Goal: Task Accomplishment & Management: Manage account settings

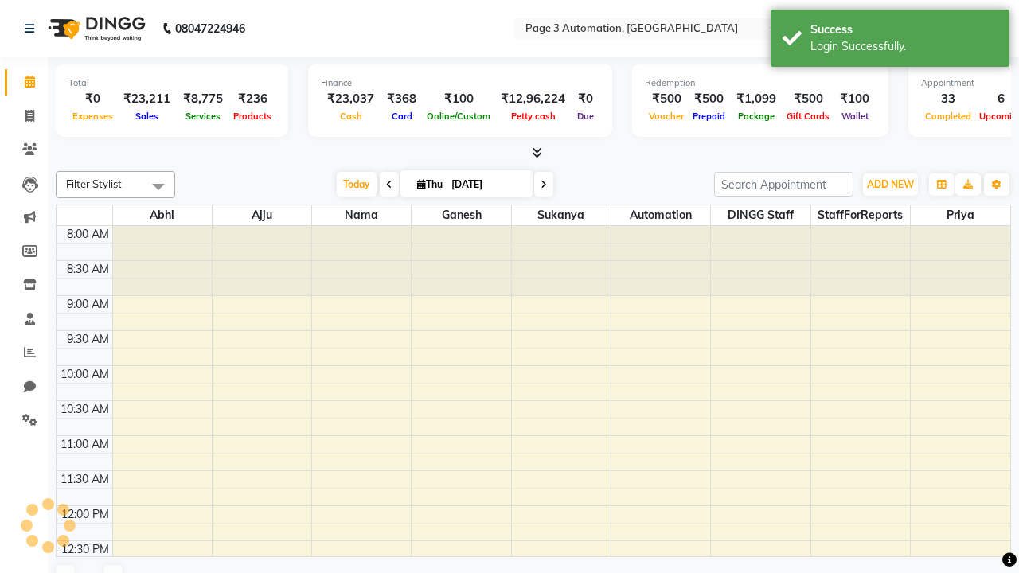
select select "en"
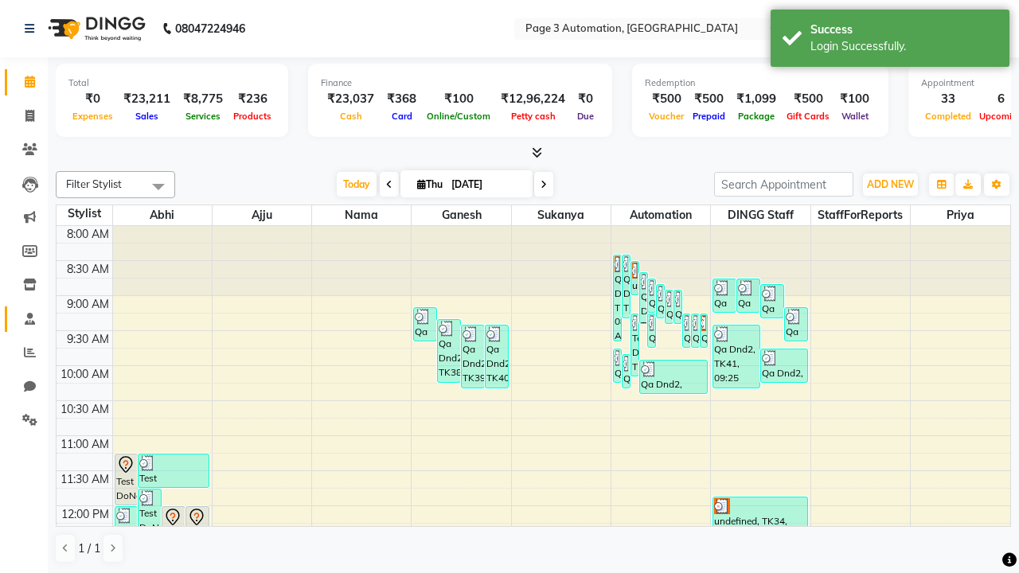
click at [24, 319] on span at bounding box center [30, 320] width 28 height 18
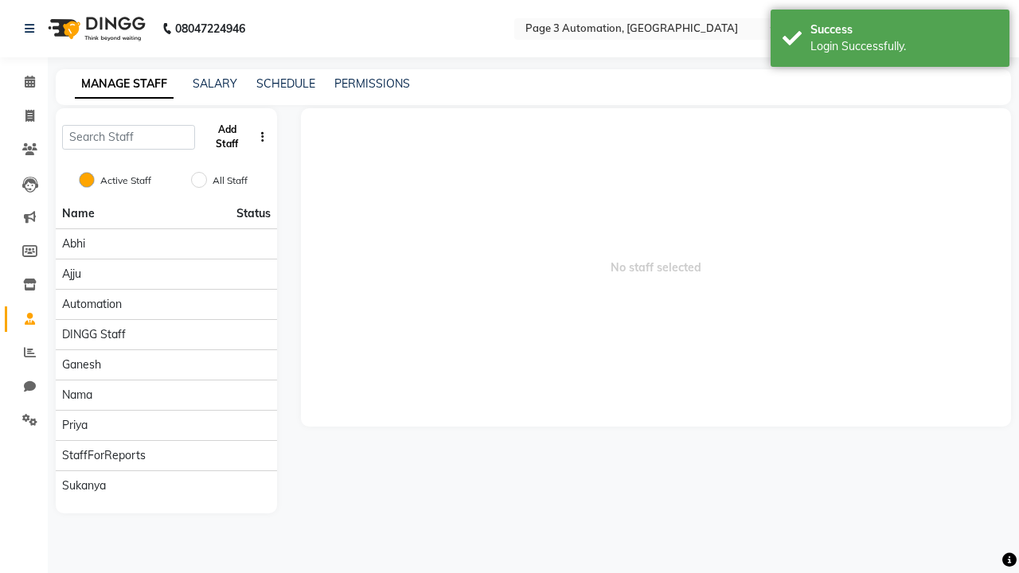
click at [227, 137] on button "Add Staff" at bounding box center [227, 136] width 52 height 41
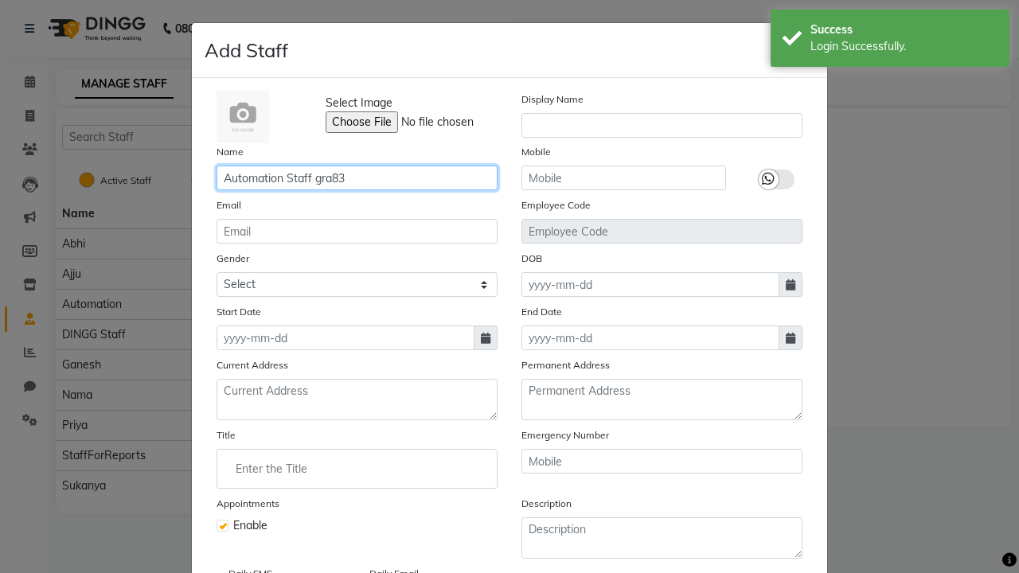
type input "Automation Staff gra83"
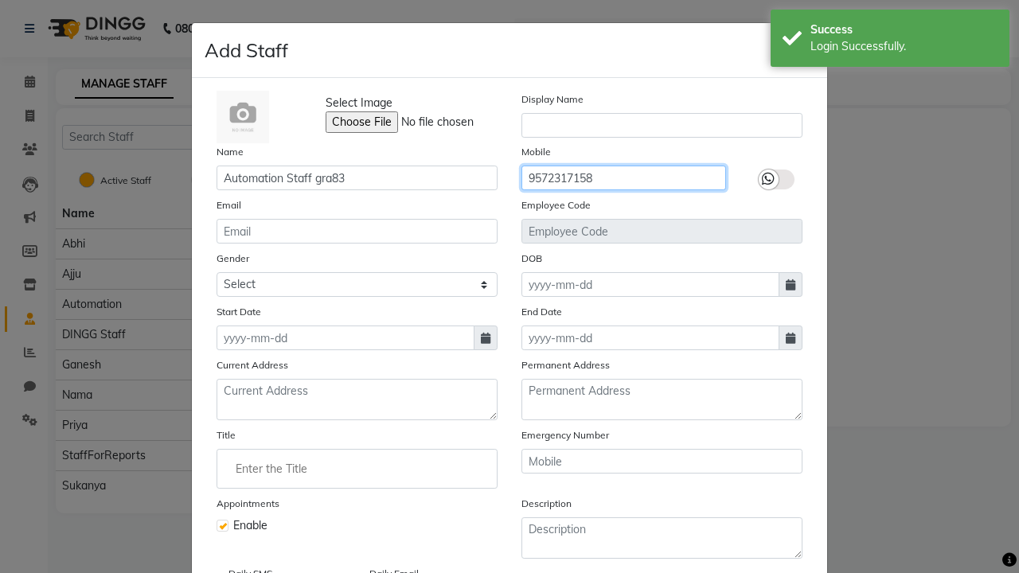
type input "9572317158"
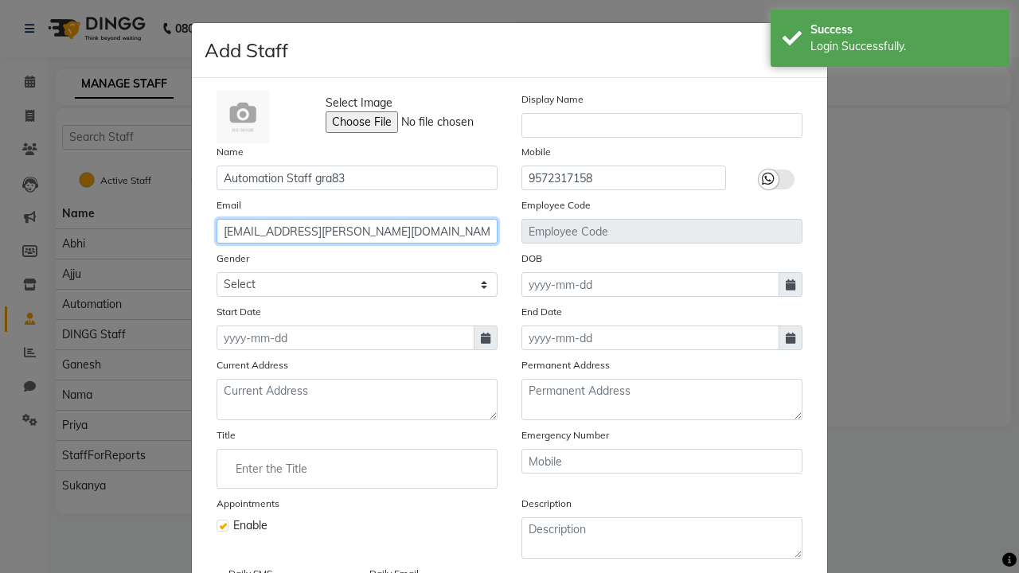
type input "[EMAIL_ADDRESS][PERSON_NAME][DOMAIN_NAME]"
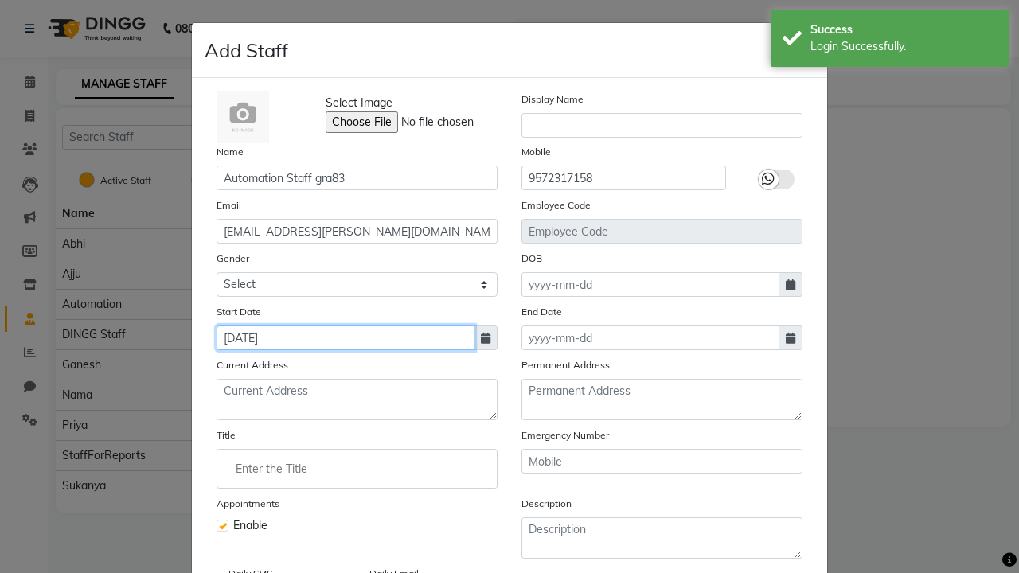
type input "[DATE]"
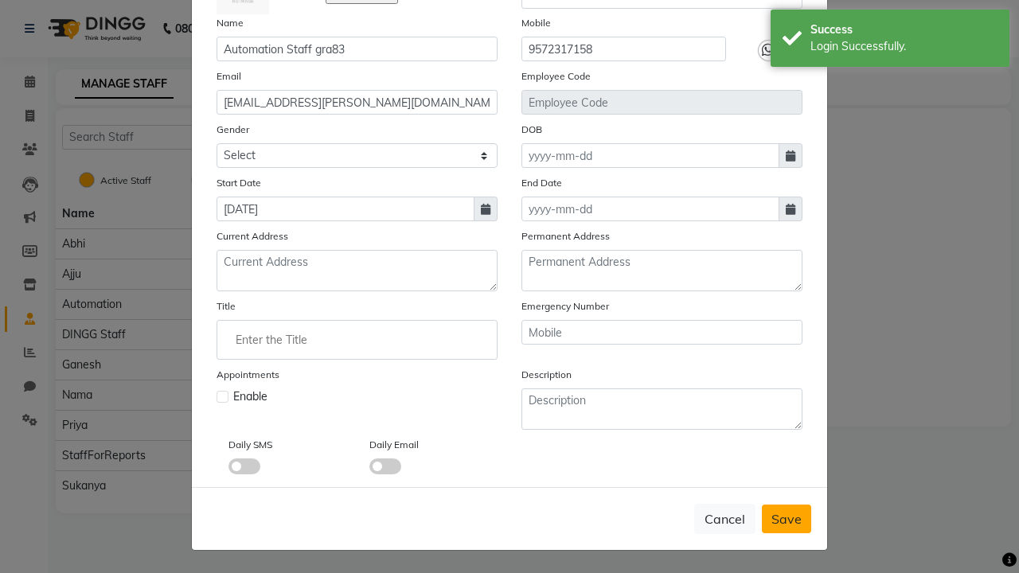
checkbox input "false"
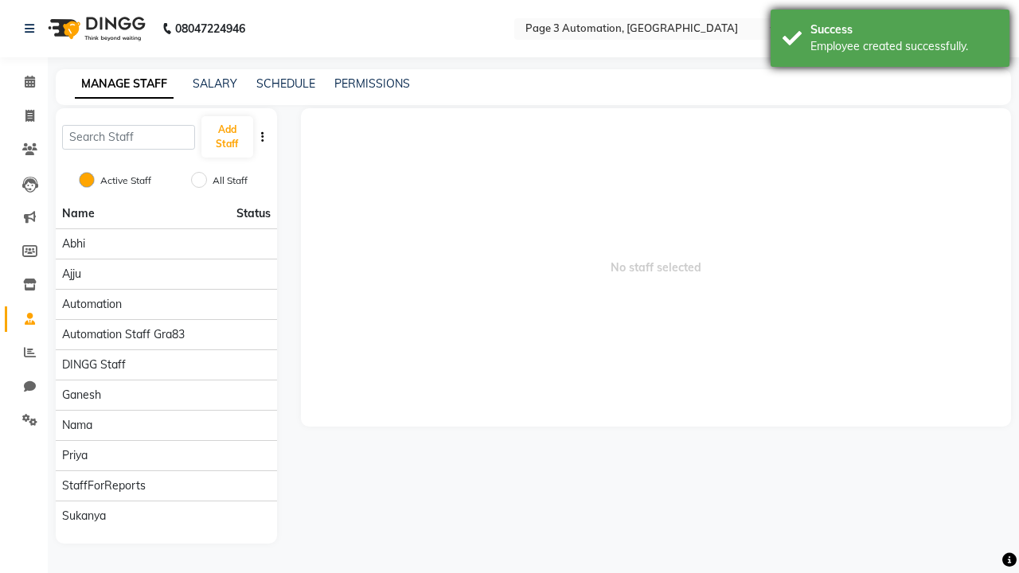
click at [890, 41] on div "Employee created successfully." at bounding box center [904, 46] width 187 height 17
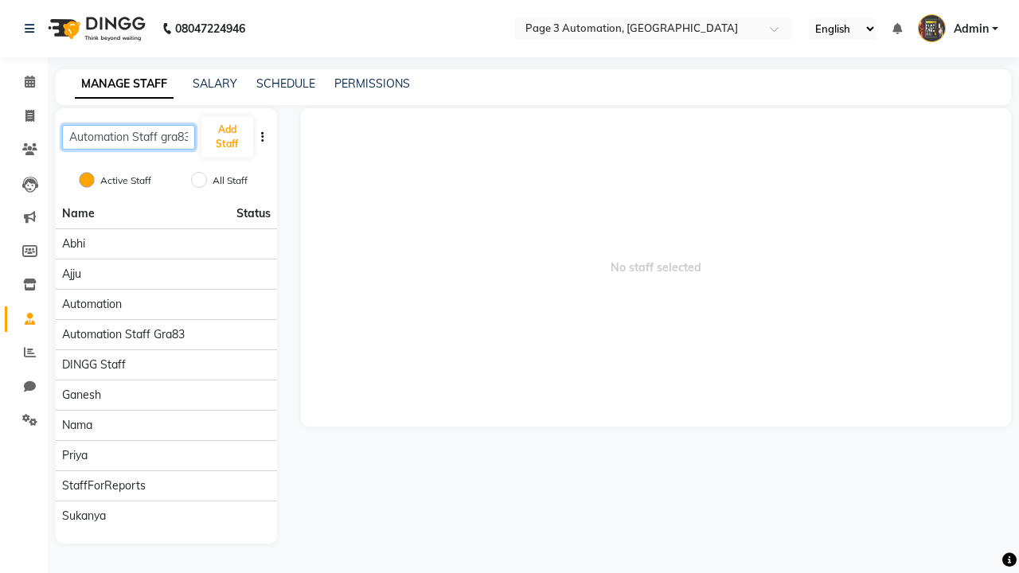
scroll to position [0, 2]
type input "Automation Staff gra83"
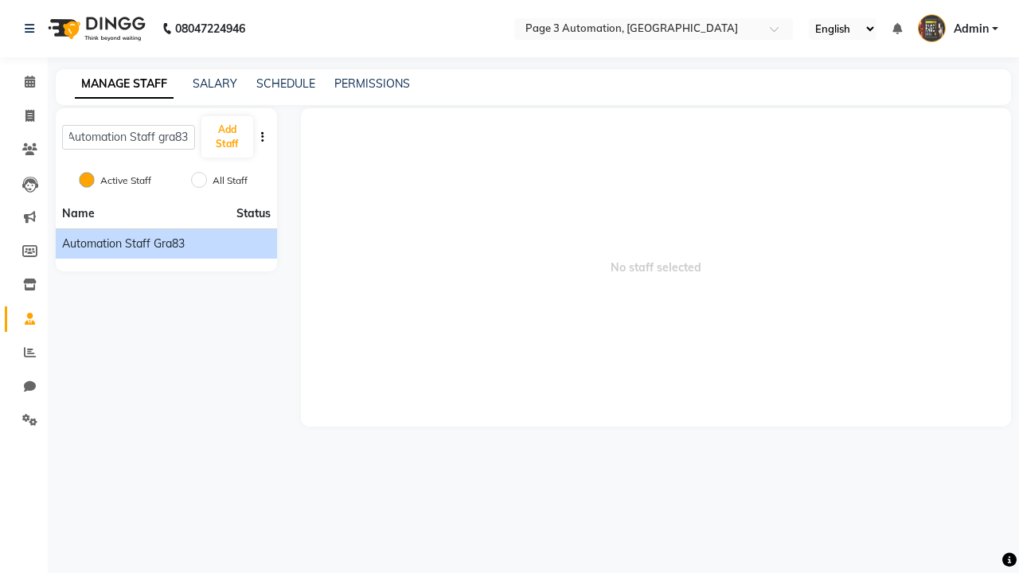
click at [166, 244] on span "Automation Staff gra83" at bounding box center [123, 244] width 123 height 17
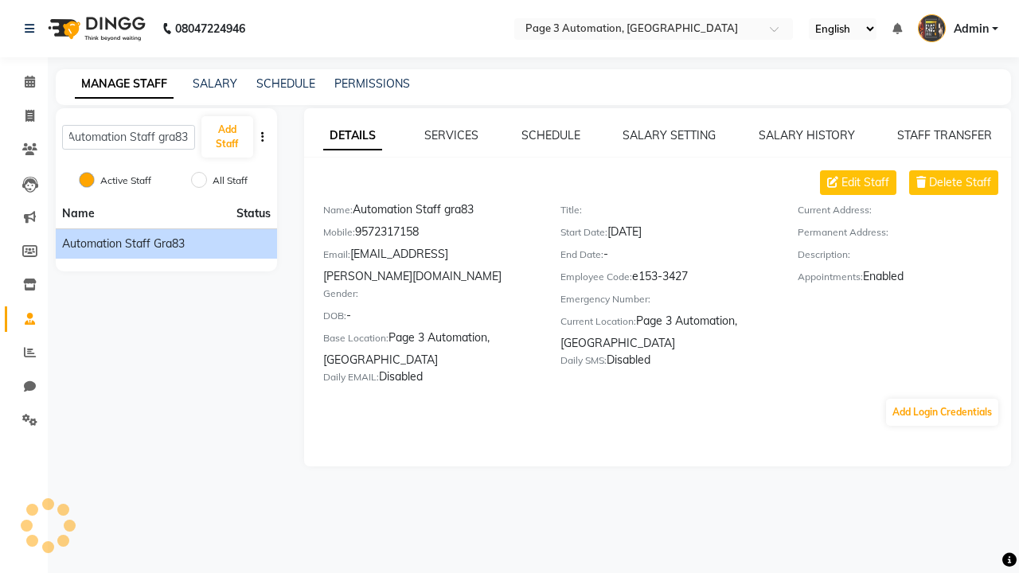
scroll to position [0, 0]
click at [669, 135] on link "SALARY SETTING" at bounding box center [669, 135] width 93 height 14
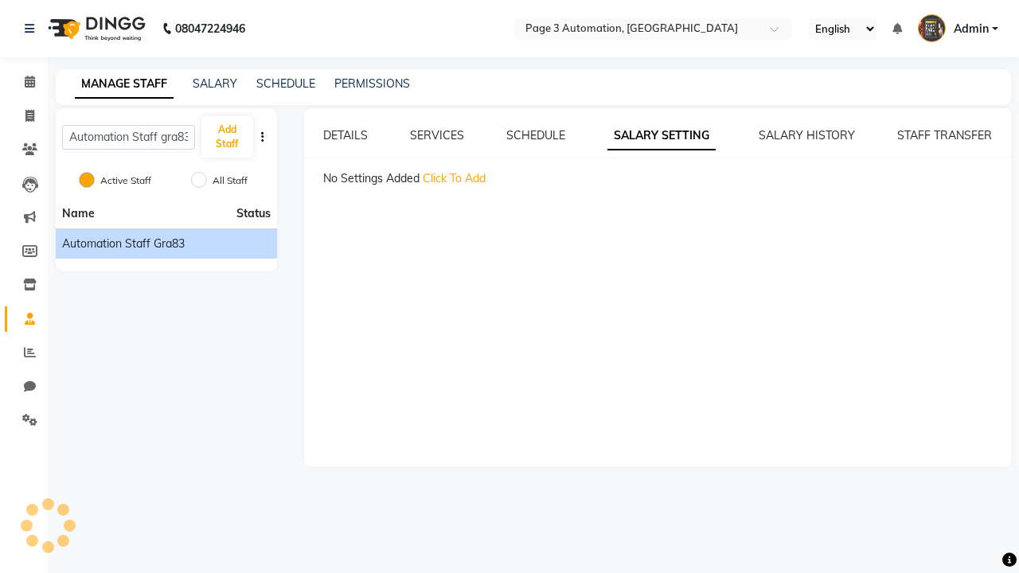
click at [454, 178] on span "Click To Add" at bounding box center [454, 178] width 63 height 14
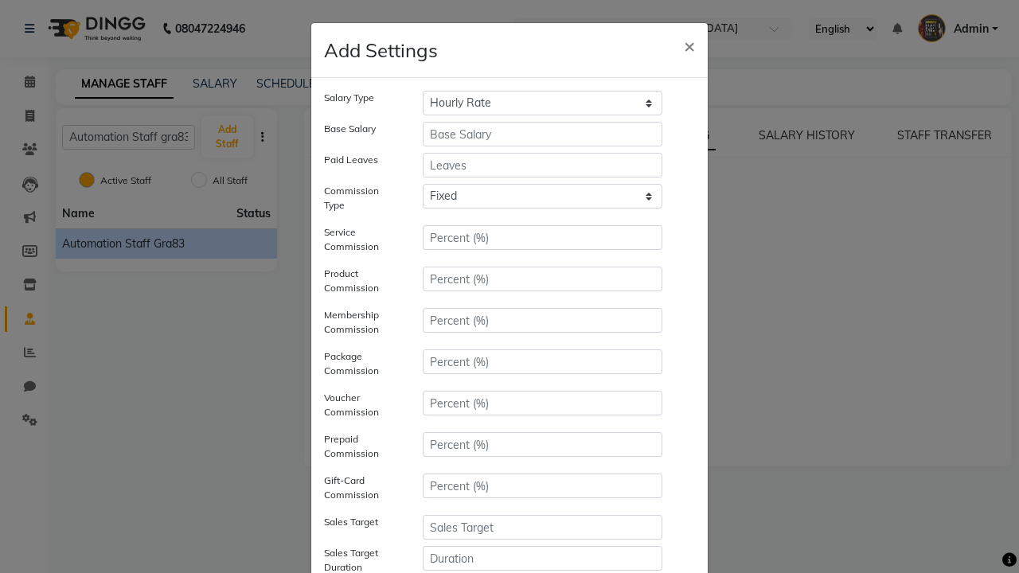
select select "monthly"
type input "10000"
type input "3"
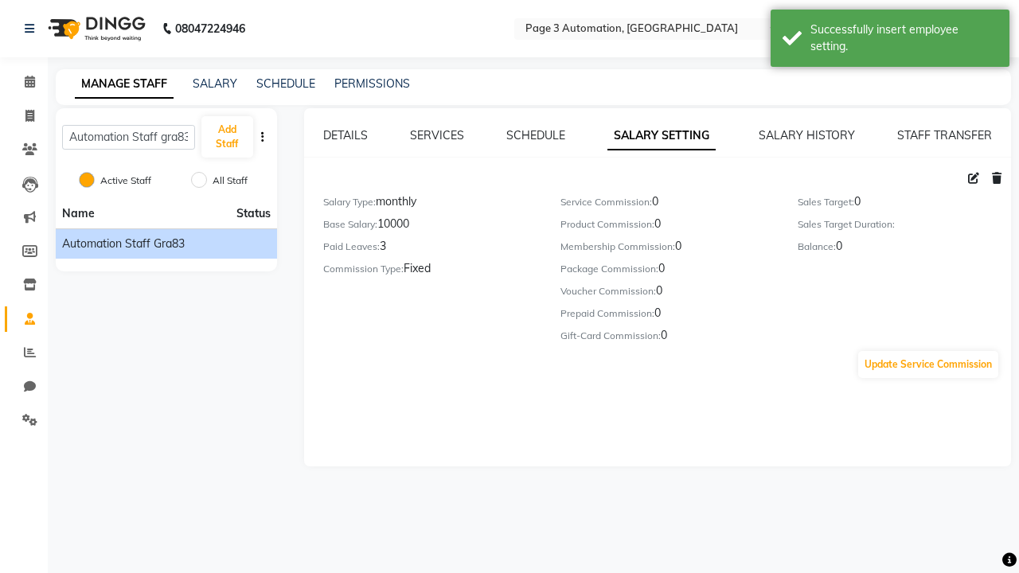
click at [890, 41] on div "Successfully insert employee setting." at bounding box center [904, 37] width 187 height 33
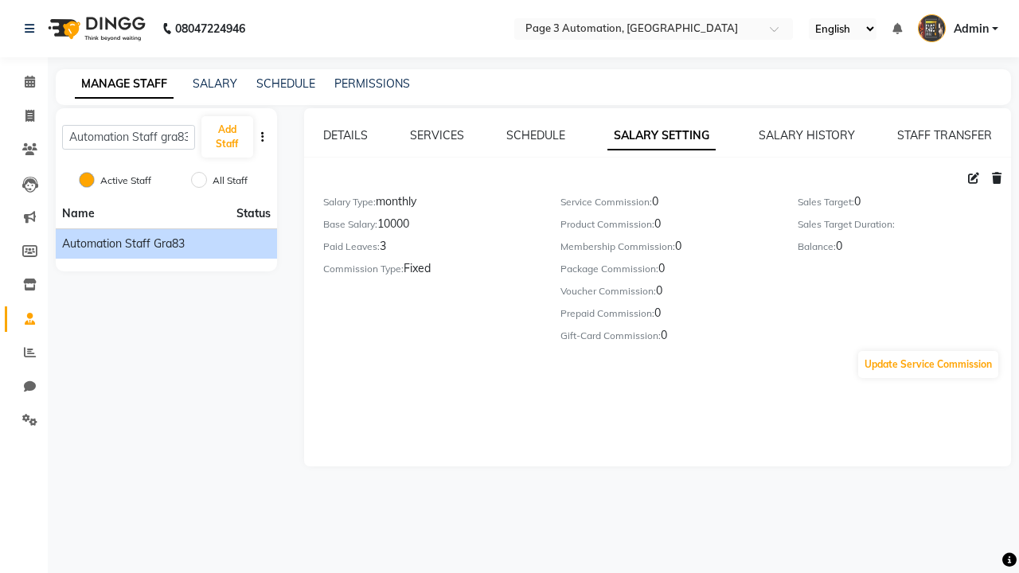
click at [974, 178] on icon at bounding box center [973, 178] width 11 height 11
select select "monthly"
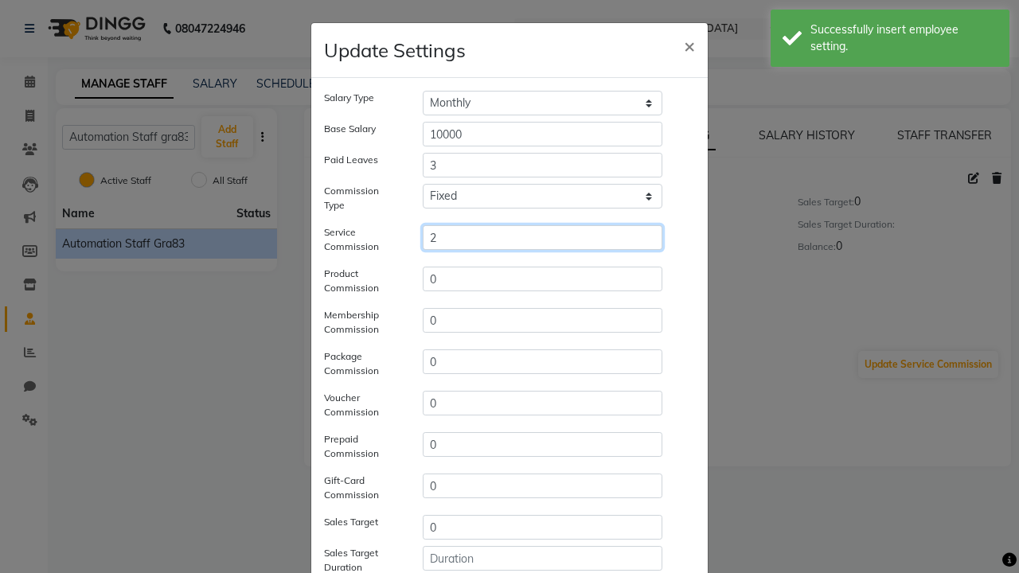
type input "2"
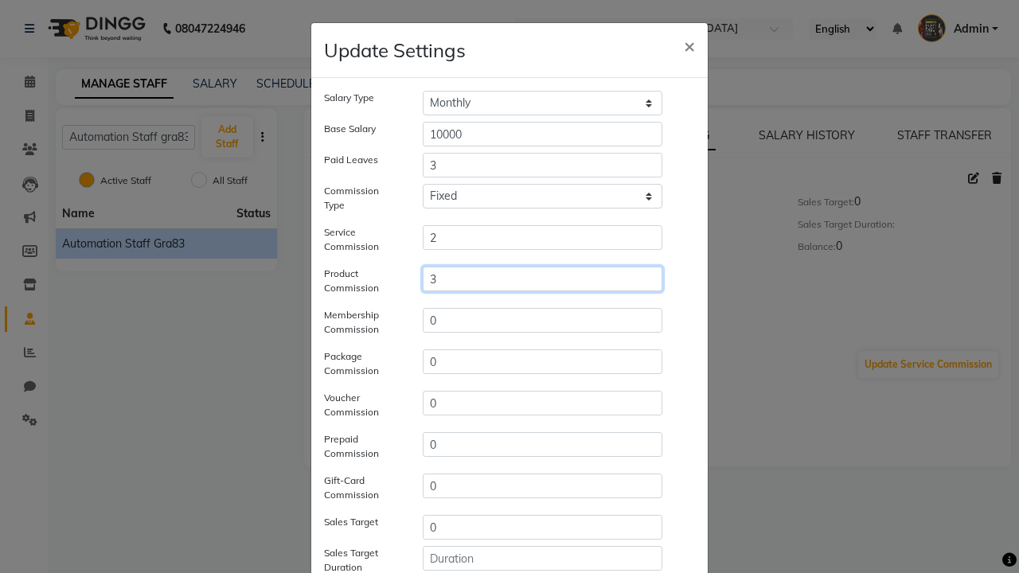
type input "3"
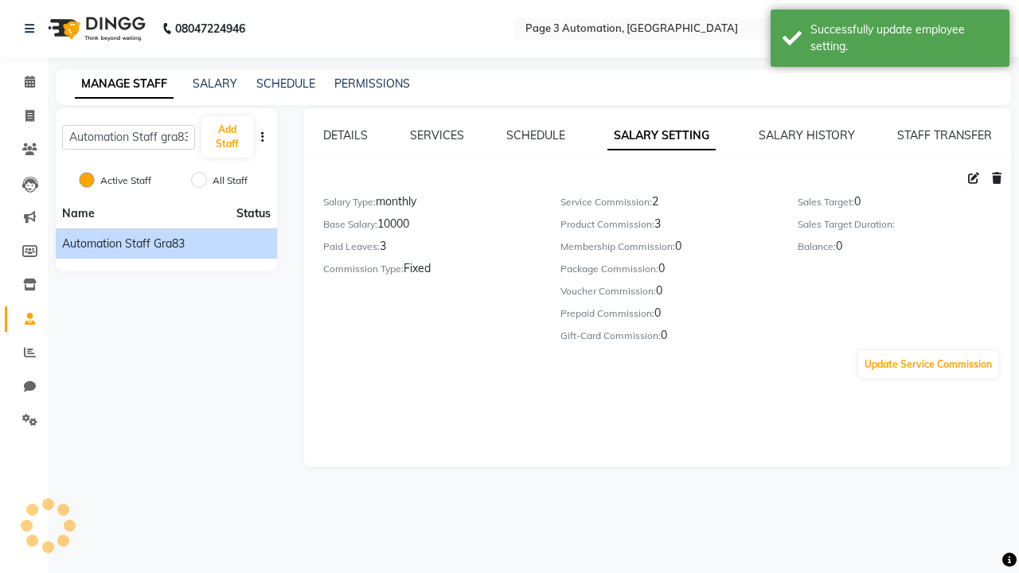
scroll to position [166, 0]
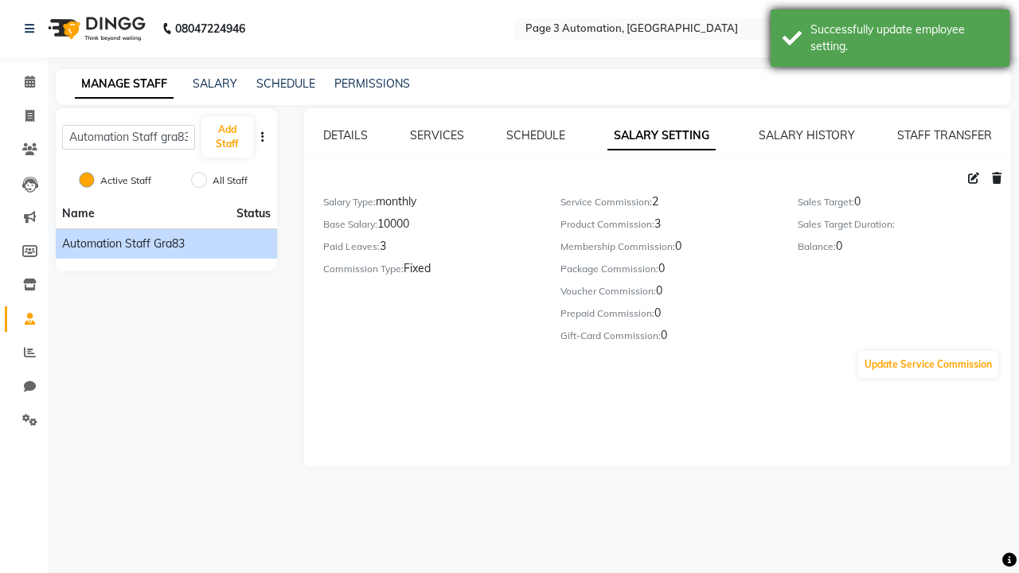
click at [890, 41] on div "Successfully update employee setting." at bounding box center [904, 37] width 187 height 33
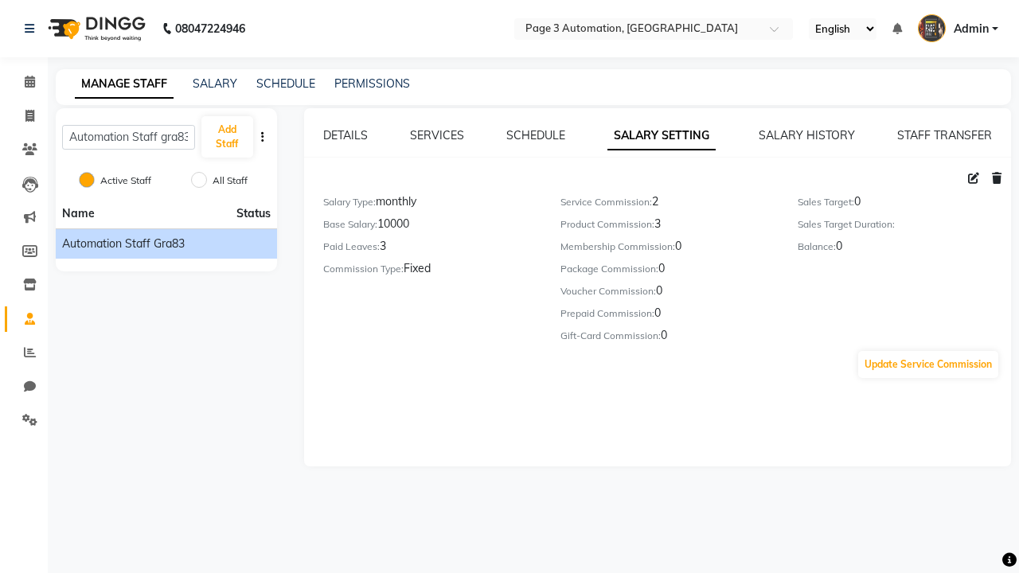
click at [997, 178] on icon at bounding box center [997, 178] width 10 height 11
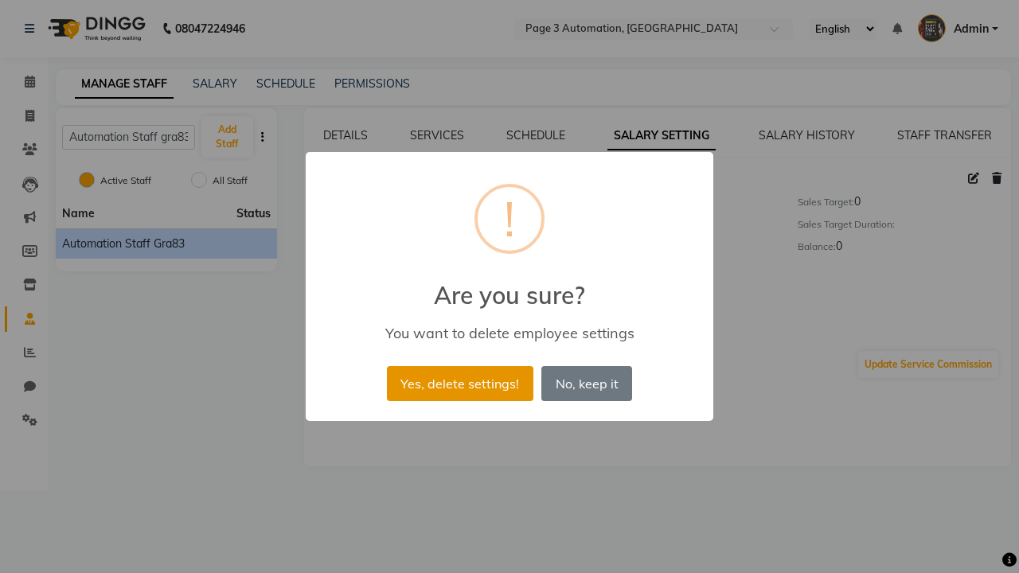
click at [462, 378] on button "Yes, delete settings!" at bounding box center [460, 383] width 147 height 35
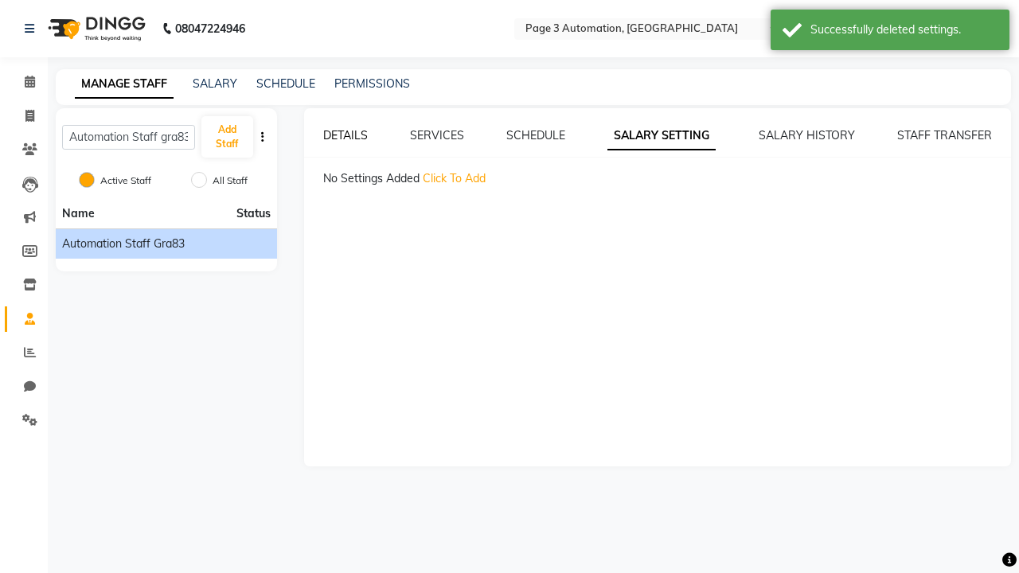
click at [890, 32] on div "Successfully deleted settings." at bounding box center [904, 29] width 187 height 17
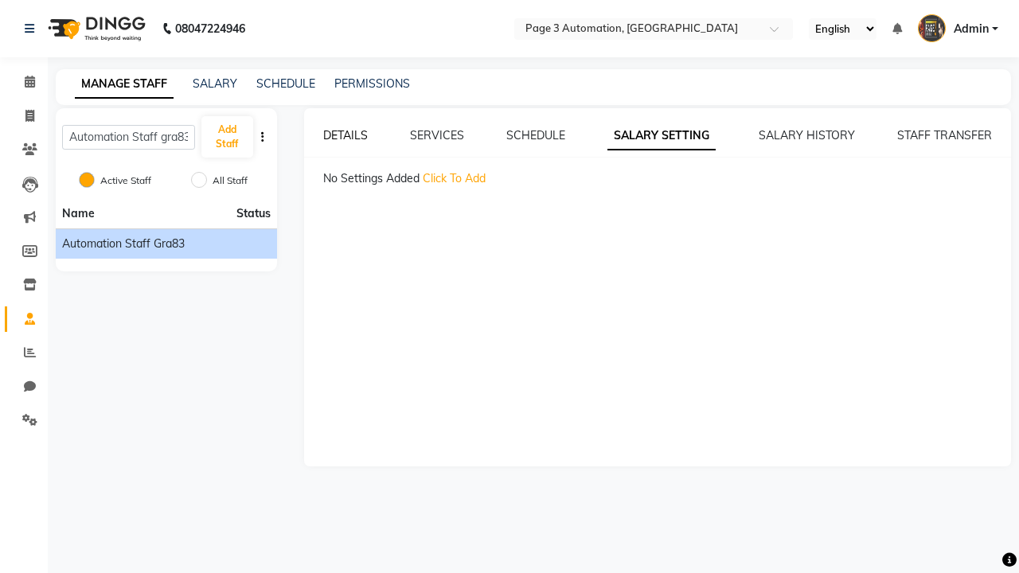
click at [345, 135] on link "DETAILS" at bounding box center [345, 135] width 45 height 14
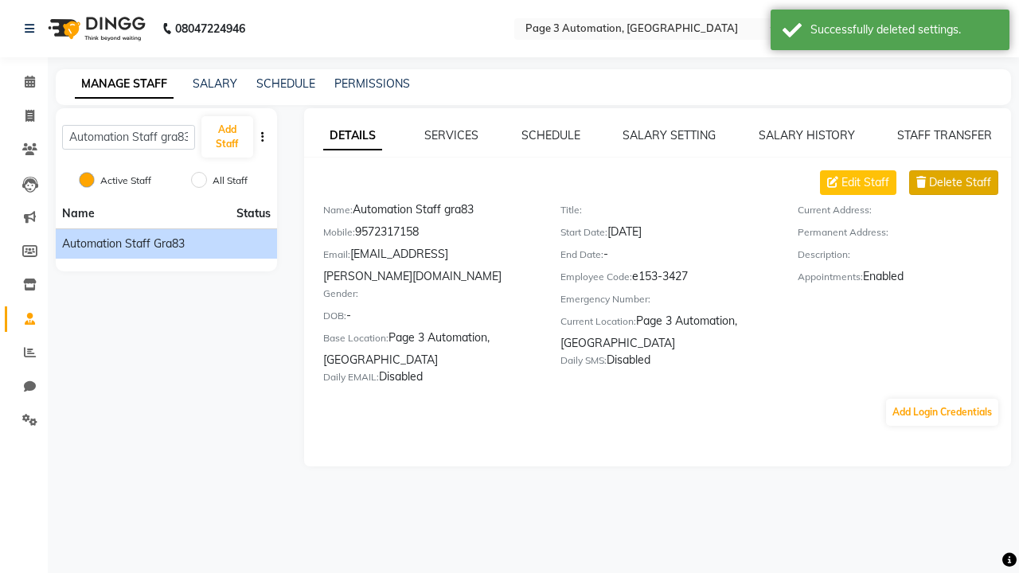
click at [960, 182] on span "Delete Staff" at bounding box center [960, 182] width 62 height 17
